Goal: Find specific page/section: Find specific page/section

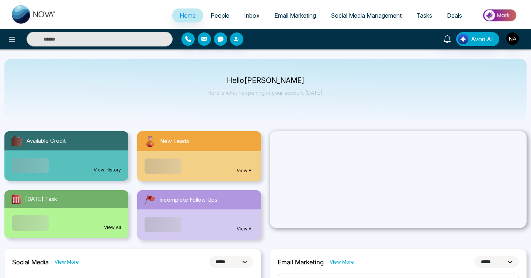
select select "*"
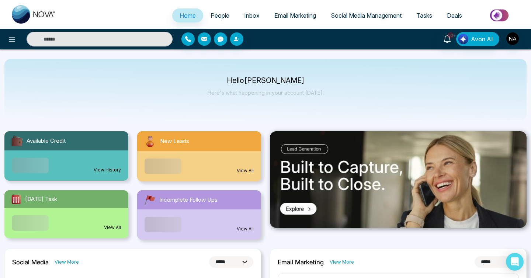
click at [211, 13] on span "People" at bounding box center [220, 15] width 19 height 7
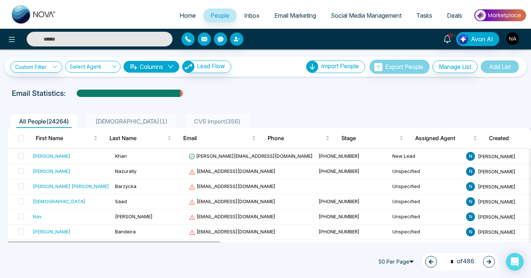
click at [191, 118] on span "CVS Import ( 356 )" at bounding box center [217, 121] width 52 height 7
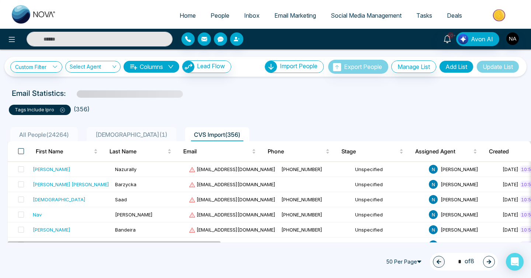
click at [22, 136] on span "All People ( 24264 )" at bounding box center [44, 134] width 56 height 7
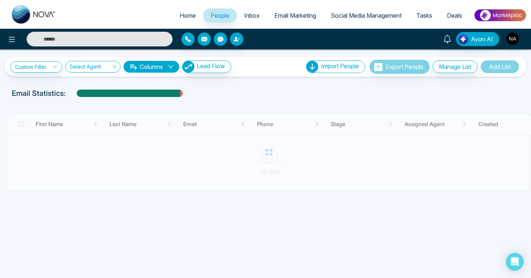
click at [22, 125] on div at bounding box center [269, 152] width 524 height 77
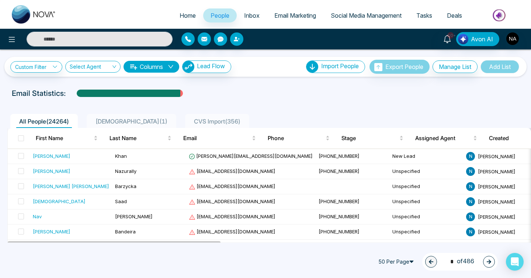
click at [191, 121] on span "CVS Import ( 356 )" at bounding box center [217, 121] width 52 height 7
